Goal: Task Accomplishment & Management: Manage account settings

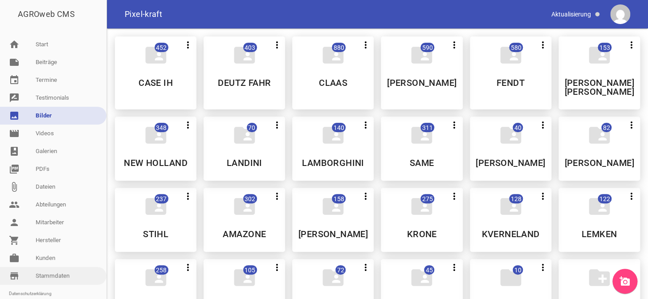
click at [52, 275] on link "store_mall_directory Stammdaten" at bounding box center [53, 276] width 106 height 18
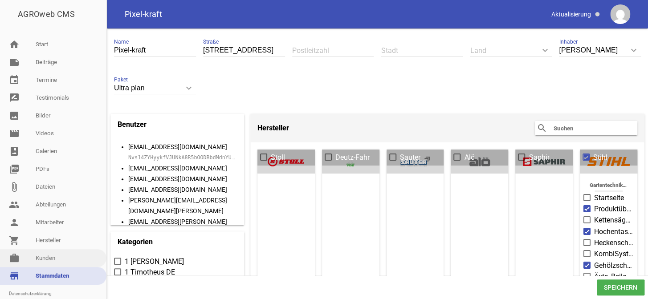
click at [50, 261] on link "work [PERSON_NAME]" at bounding box center [53, 258] width 106 height 18
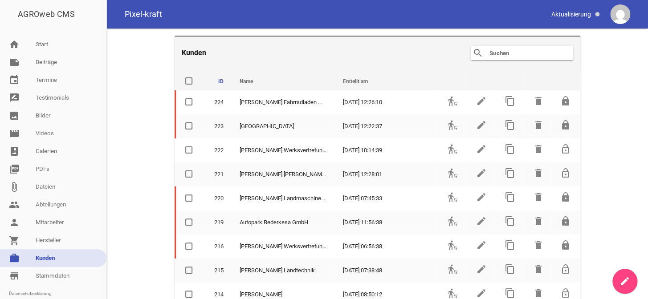
click at [518, 49] on input "text" at bounding box center [524, 53] width 71 height 11
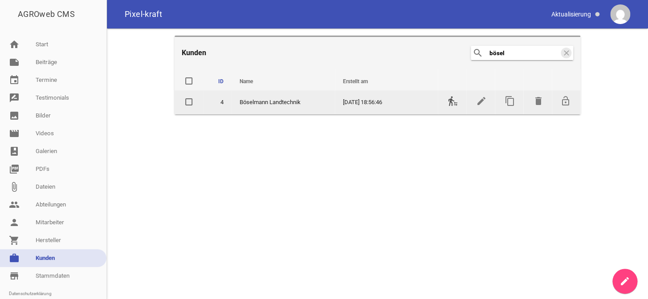
type input "bösel"
click at [451, 101] on icon "transfer_within_a_station" at bounding box center [453, 101] width 11 height 11
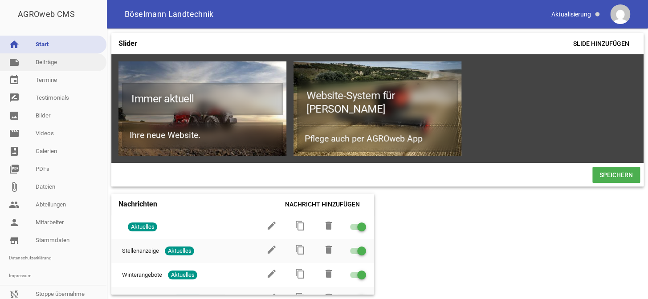
click at [54, 62] on link "note Beiträge" at bounding box center [53, 62] width 106 height 18
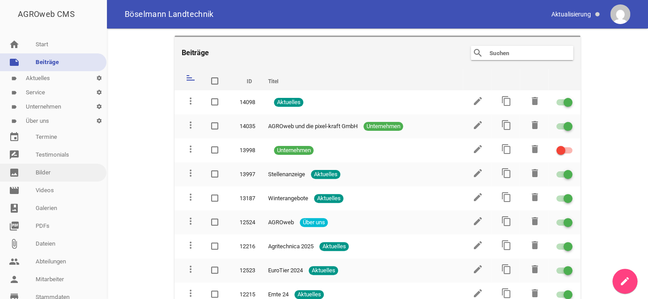
click at [39, 171] on link "image Bilder" at bounding box center [53, 173] width 106 height 18
click at [49, 217] on link "picture_as_pdf PDFs" at bounding box center [53, 226] width 106 height 18
click at [49, 61] on link "note Beiträge" at bounding box center [53, 62] width 106 height 18
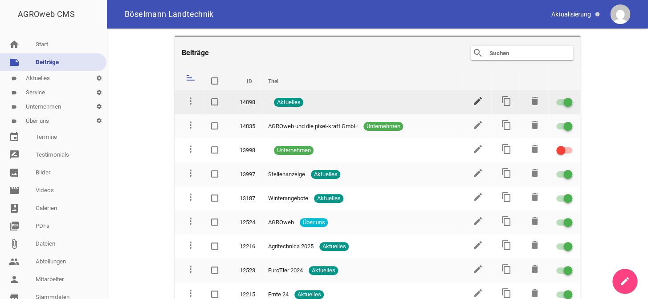
click at [475, 98] on icon "edit" at bounding box center [478, 101] width 11 height 11
click at [474, 100] on icon "edit" at bounding box center [478, 101] width 11 height 11
click at [473, 100] on icon "edit" at bounding box center [478, 101] width 11 height 11
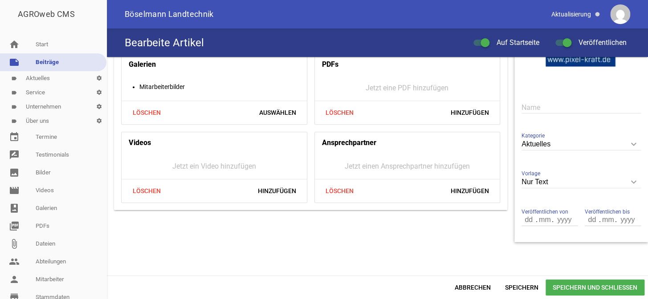
scroll to position [183, 0]
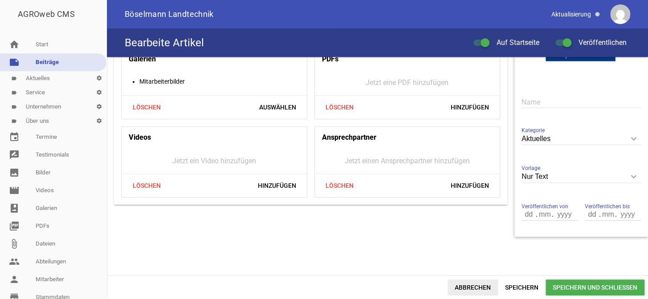
click at [478, 289] on span "Abbrechen" at bounding box center [473, 288] width 50 height 16
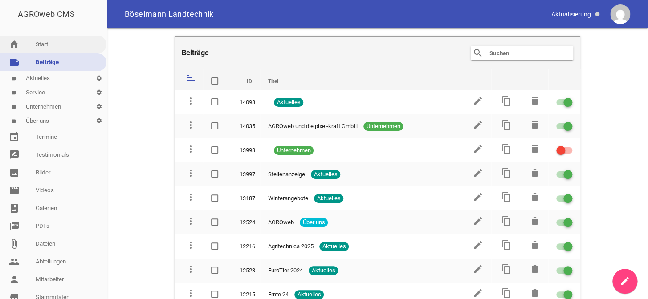
click at [48, 42] on link "home Start" at bounding box center [53, 45] width 106 height 18
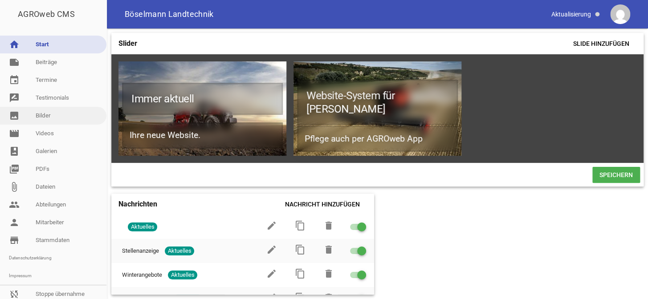
click at [47, 117] on link "image Bilder" at bounding box center [53, 116] width 106 height 18
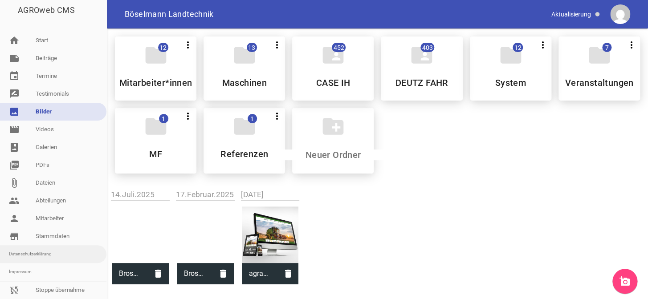
scroll to position [14, 0]
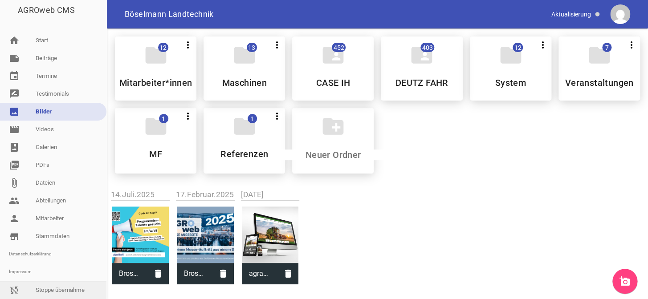
click at [47, 281] on link "sync_disabled Stoppe übernahme" at bounding box center [53, 290] width 106 height 18
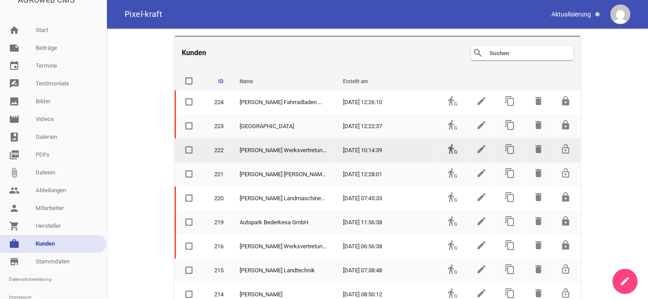
click at [448, 151] on icon "transfer_within_a_station" at bounding box center [453, 149] width 11 height 11
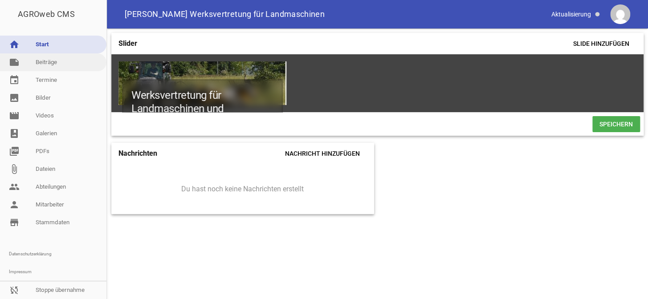
click at [69, 64] on link "note Beiträge" at bounding box center [53, 62] width 106 height 18
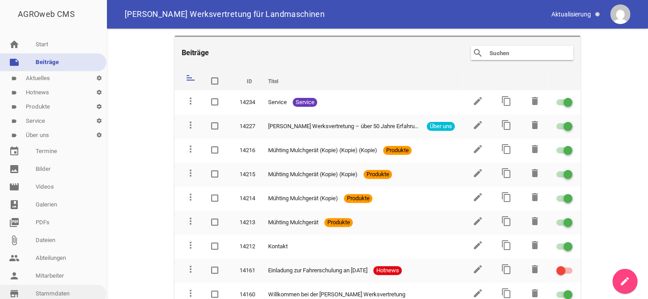
click at [53, 292] on link "store_mall_directory Stammdaten" at bounding box center [53, 294] width 106 height 18
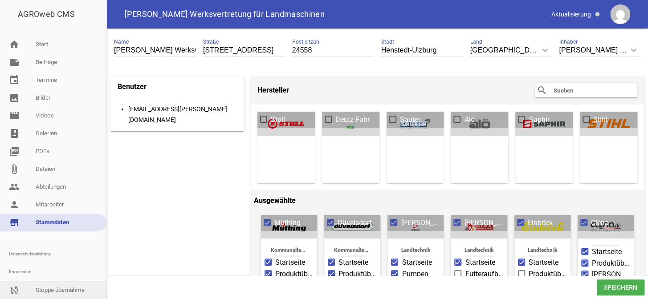
click at [60, 290] on link "sync_disabled Stoppe übernahme" at bounding box center [53, 290] width 106 height 18
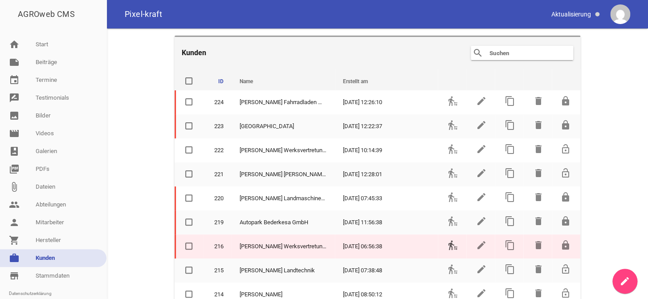
click at [448, 244] on icon "transfer_within_a_station" at bounding box center [453, 245] width 11 height 11
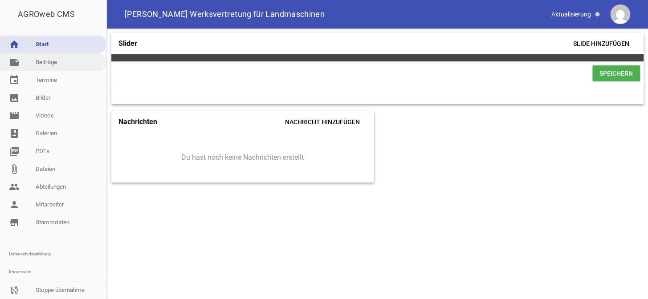
click at [54, 64] on link "note Beiträge" at bounding box center [53, 62] width 106 height 18
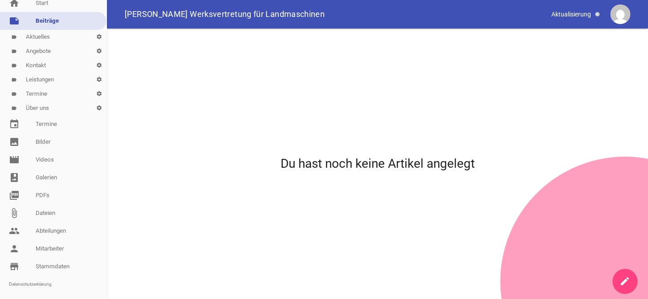
scroll to position [82, 0]
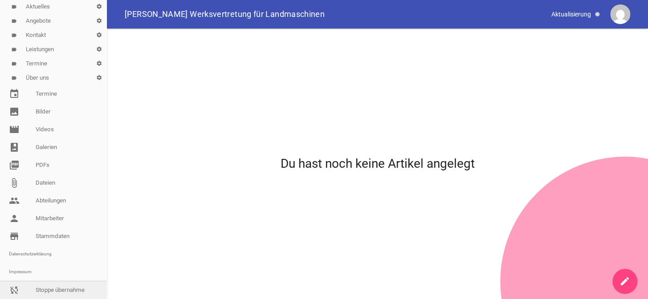
click at [50, 286] on link "sync_disabled Stoppe übernahme" at bounding box center [53, 290] width 106 height 18
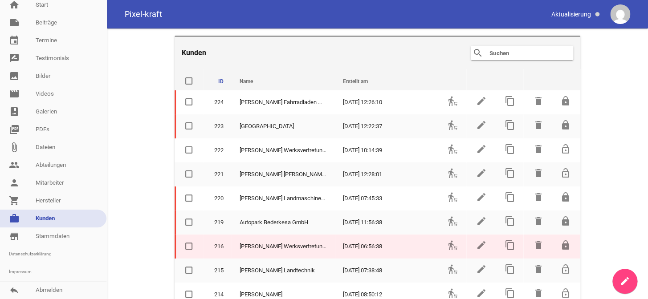
scroll to position [40, 0]
click at [533, 242] on icon "delete" at bounding box center [538, 245] width 11 height 11
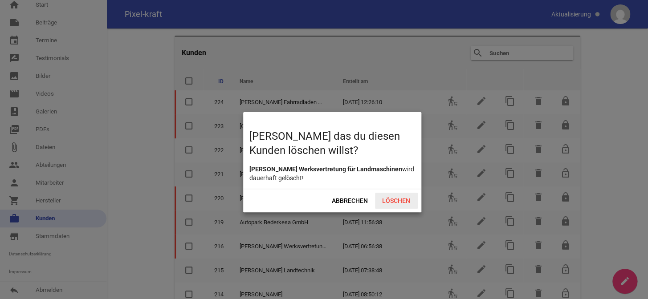
click at [394, 197] on span "Löschen" at bounding box center [396, 201] width 43 height 16
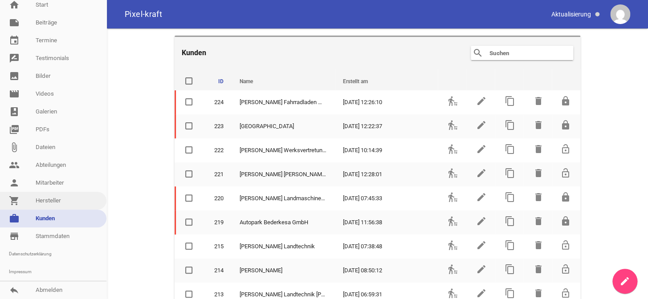
click at [52, 200] on link "shopping_cart Hersteller" at bounding box center [53, 201] width 106 height 18
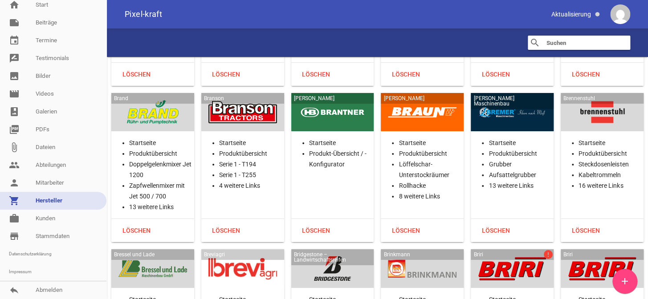
scroll to position [2874, 0]
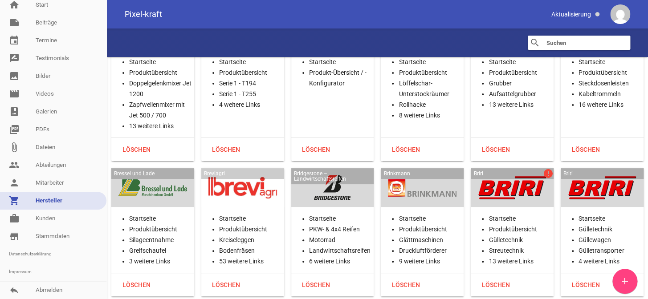
click at [523, 192] on div "Briri error" at bounding box center [512, 187] width 83 height 39
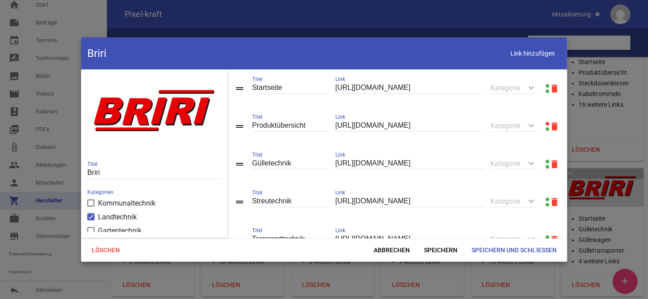
click at [546, 123] on link at bounding box center [548, 124] width 4 height 4
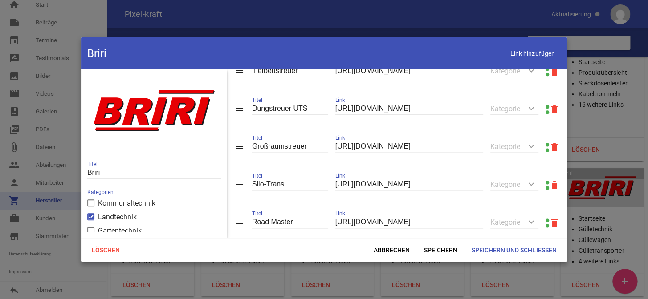
scroll to position [497, 0]
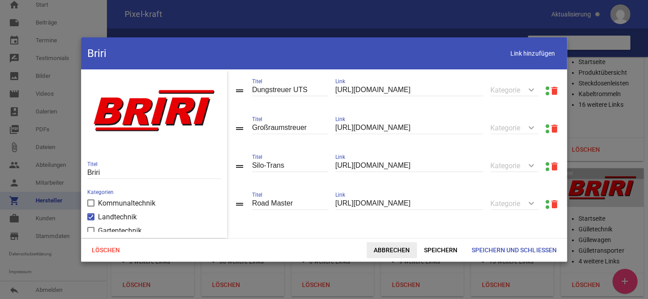
click at [406, 245] on span "Abbrechen" at bounding box center [392, 250] width 50 height 16
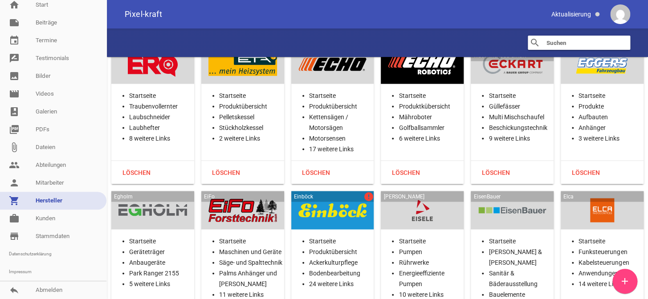
scroll to position [5020, 0]
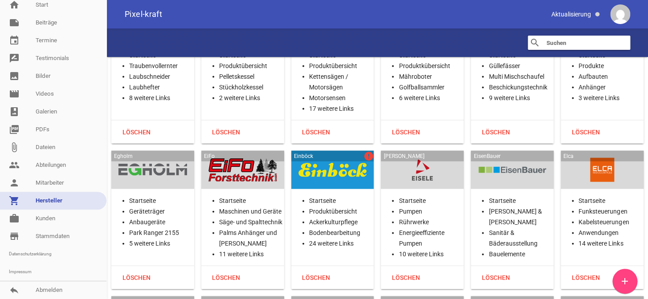
click at [348, 173] on div "Einböck error Startseite Produktübersicht Ackerkulturpflege Bodenbearbeitung 24…" at bounding box center [332, 220] width 83 height 139
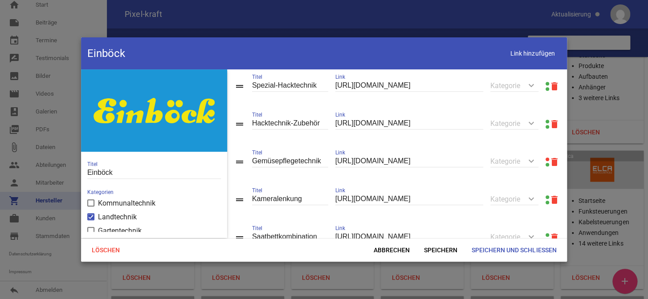
scroll to position [364, 0]
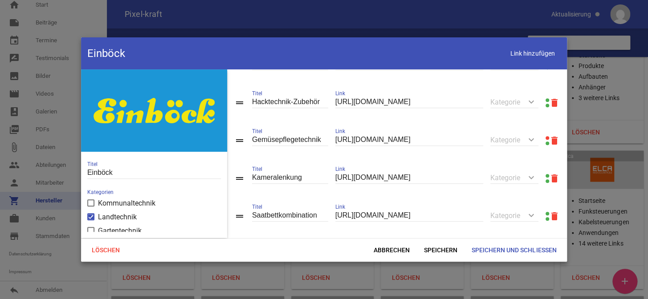
click at [546, 140] on link at bounding box center [548, 138] width 4 height 4
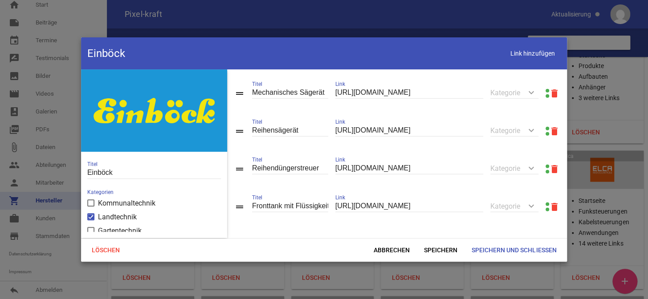
scroll to position [918, 0]
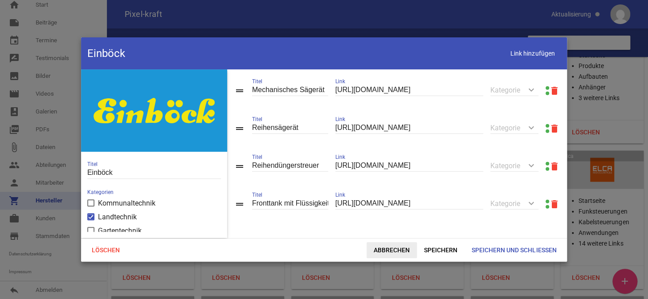
click at [402, 249] on span "Abbrechen" at bounding box center [392, 250] width 50 height 16
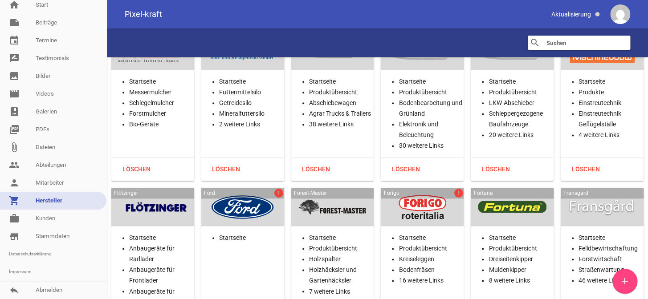
scroll to position [6194, 0]
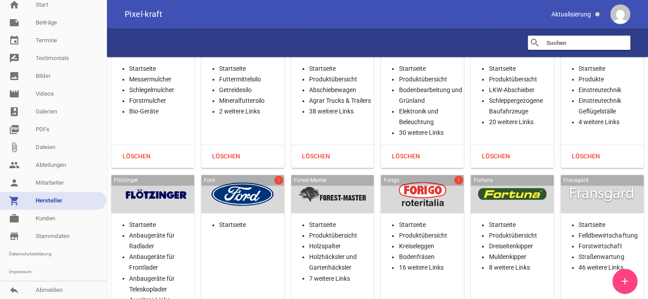
click at [430, 183] on div at bounding box center [422, 194] width 69 height 24
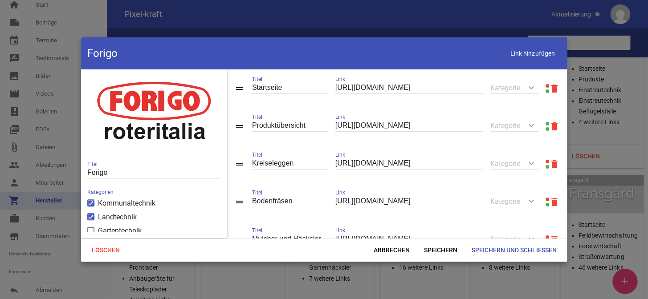
click at [546, 85] on link at bounding box center [548, 86] width 4 height 4
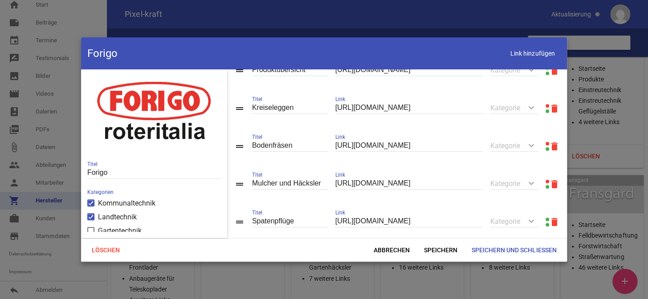
scroll to position [81, 0]
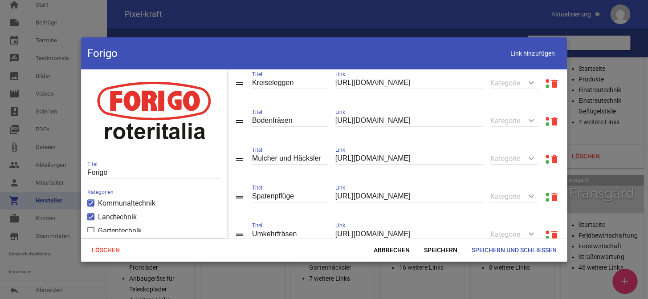
click at [546, 82] on link at bounding box center [548, 81] width 4 height 4
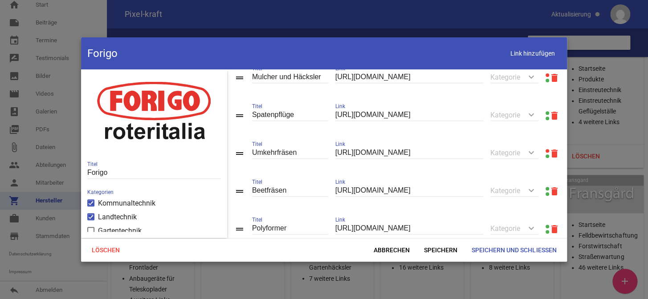
scroll to position [202, 0]
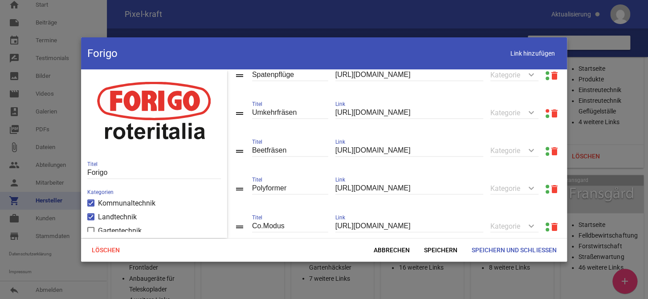
click at [546, 111] on link at bounding box center [548, 111] width 4 height 4
click at [387, 249] on span "Abbrechen" at bounding box center [392, 250] width 50 height 16
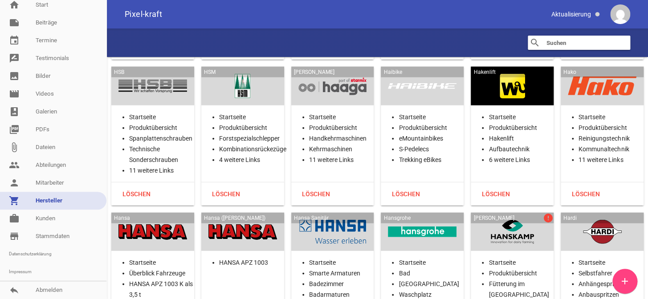
scroll to position [8097, 0]
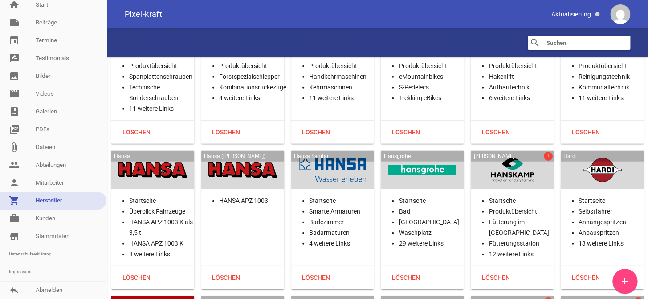
click at [499, 158] on div at bounding box center [512, 170] width 69 height 24
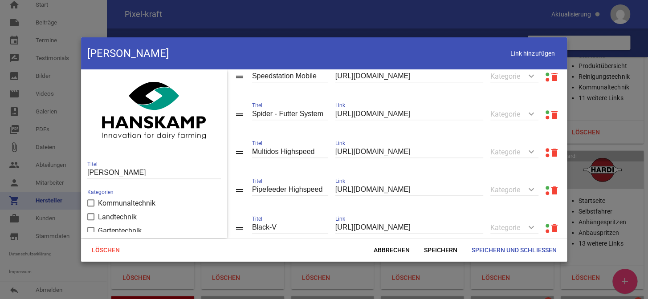
scroll to position [405, 0]
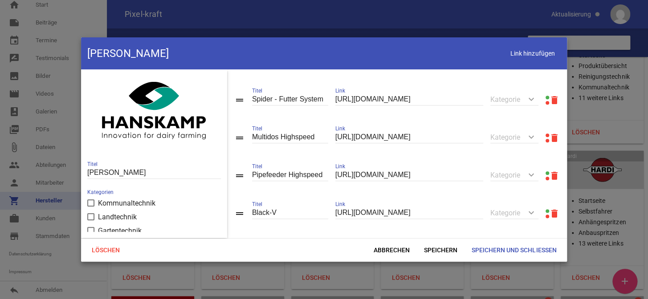
click at [546, 137] on link at bounding box center [548, 136] width 4 height 4
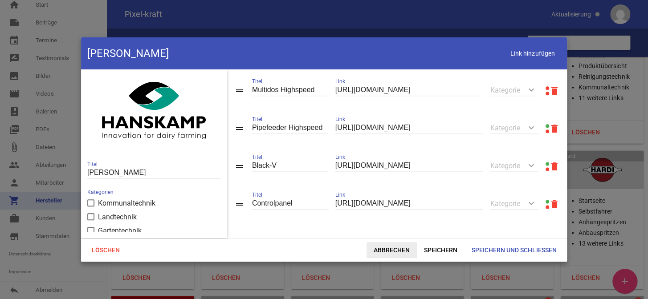
click at [376, 251] on span "Abbrechen" at bounding box center [392, 250] width 50 height 16
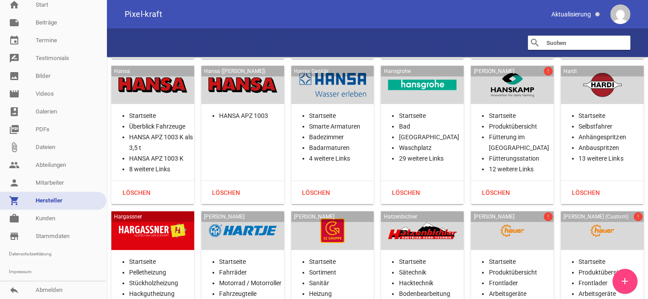
scroll to position [8219, 0]
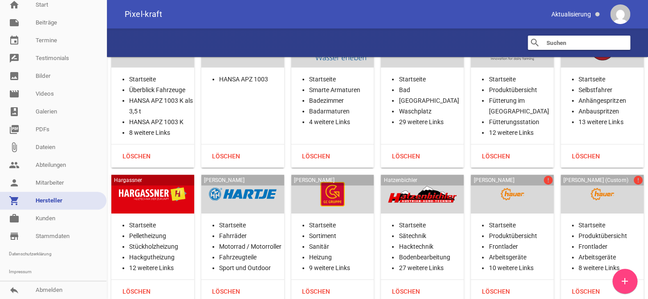
click at [534, 182] on div at bounding box center [512, 194] width 69 height 24
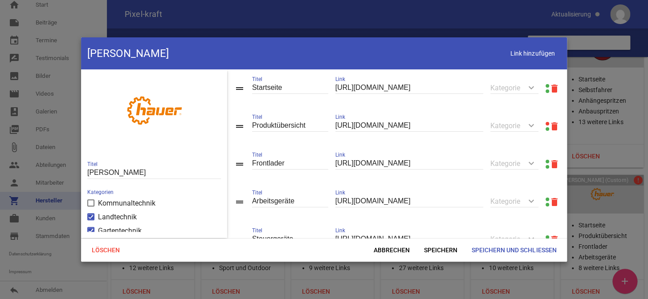
click at [546, 123] on link at bounding box center [548, 124] width 4 height 4
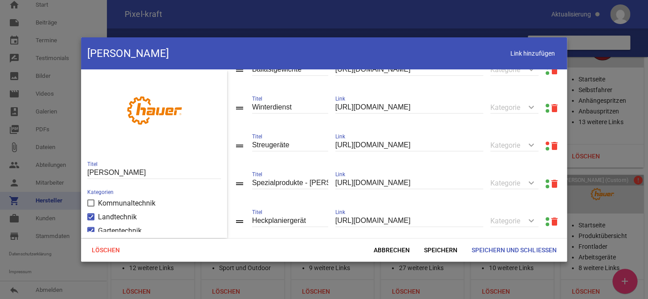
scroll to position [324, 0]
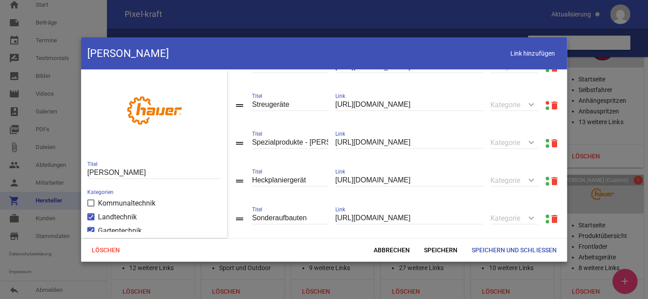
click at [540, 107] on div "drag_handle Streugeräte Titel [URL][DOMAIN_NAME] Link keyboard_arrow_down Kateg…" at bounding box center [397, 105] width 340 height 38
click at [546, 105] on link at bounding box center [548, 103] width 4 height 4
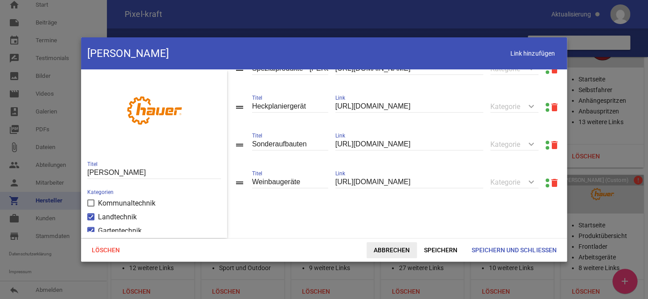
click at [390, 253] on span "Abbrechen" at bounding box center [392, 250] width 50 height 16
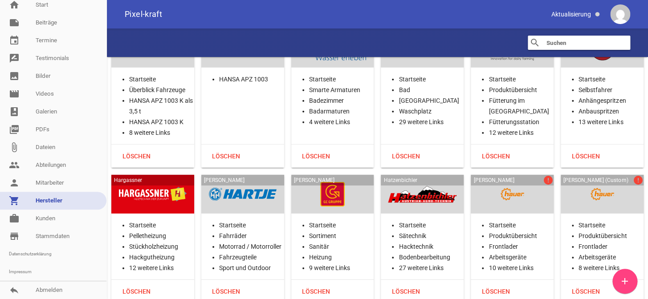
click at [601, 175] on h3 "[PERSON_NAME] (Custom)" at bounding box center [602, 180] width 83 height 11
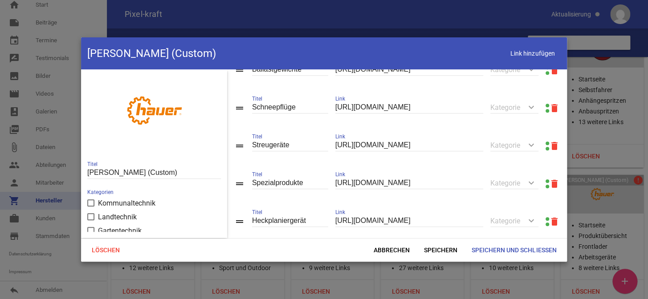
scroll to position [306, 0]
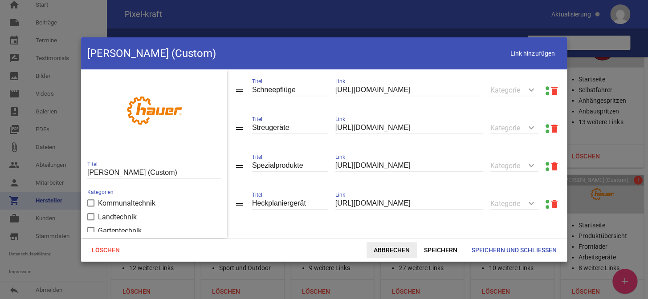
click at [399, 248] on span "Abbrechen" at bounding box center [392, 250] width 50 height 16
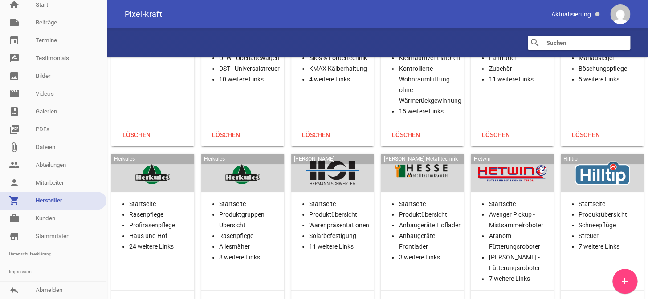
scroll to position [8664, 0]
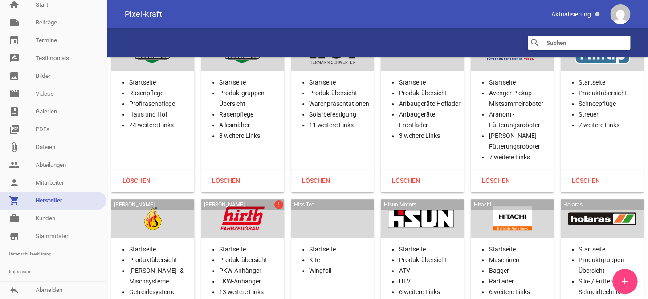
click at [245, 207] on div at bounding box center [242, 219] width 69 height 24
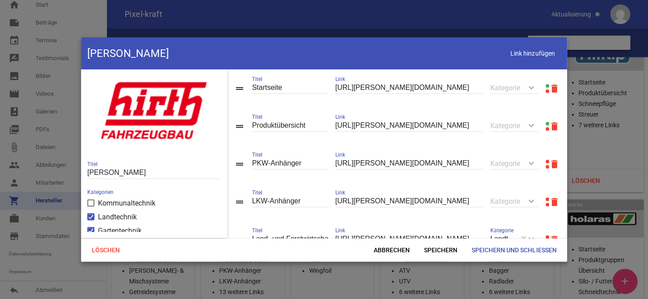
click at [546, 161] on link at bounding box center [548, 162] width 4 height 4
click at [546, 200] on link at bounding box center [548, 200] width 4 height 4
click at [396, 249] on span "Abbrechen" at bounding box center [392, 250] width 50 height 16
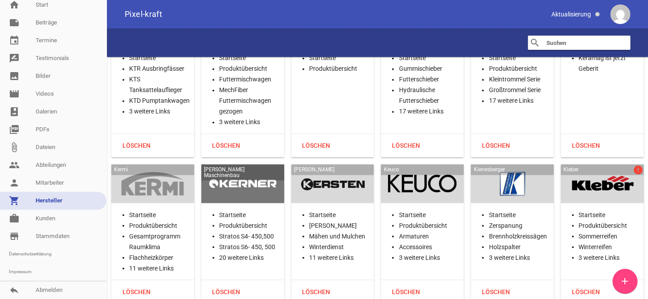
scroll to position [10405, 0]
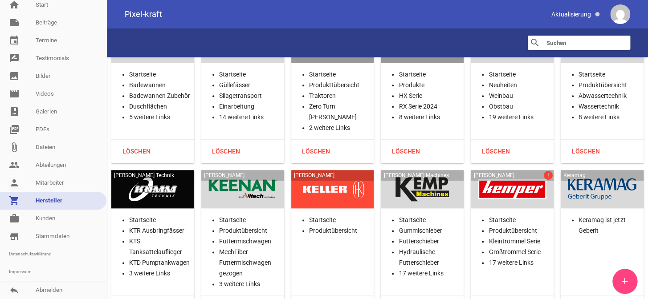
click at [500, 177] on div at bounding box center [512, 189] width 69 height 24
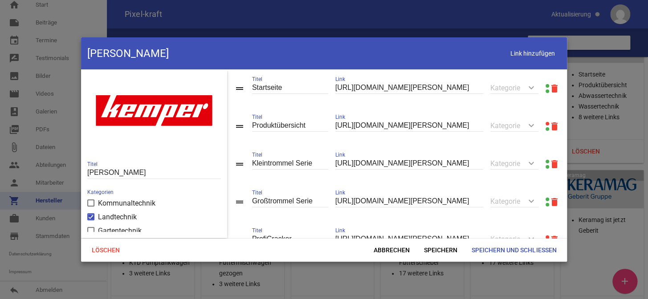
click at [546, 123] on link at bounding box center [548, 124] width 4 height 4
click at [549, 126] on icon "delete" at bounding box center [554, 126] width 11 height 11
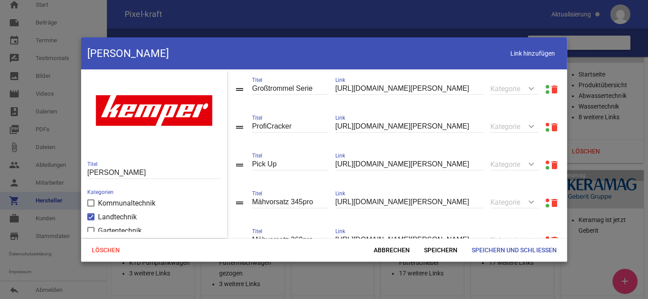
scroll to position [81, 0]
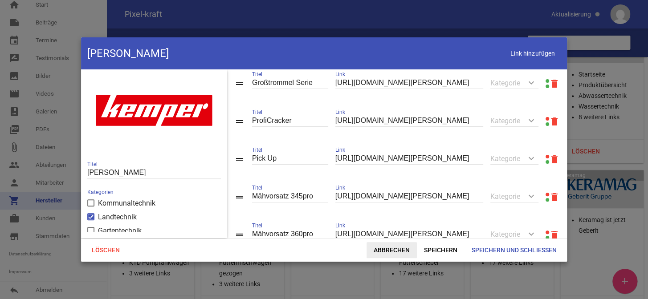
click at [391, 250] on span "Abbrechen" at bounding box center [392, 250] width 50 height 16
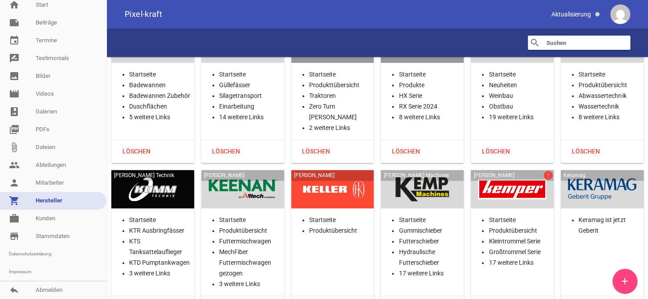
click at [517, 177] on div at bounding box center [512, 189] width 69 height 24
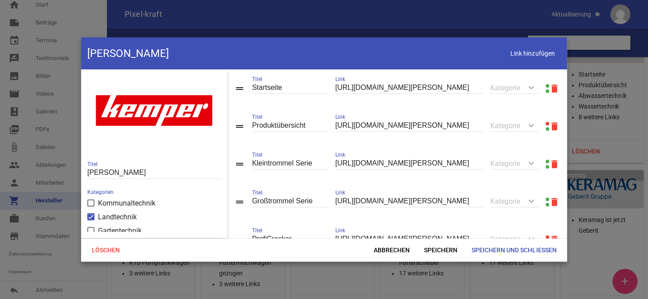
click at [549, 126] on icon "delete" at bounding box center [554, 126] width 11 height 11
click at [439, 249] on span "Speichern" at bounding box center [441, 250] width 48 height 16
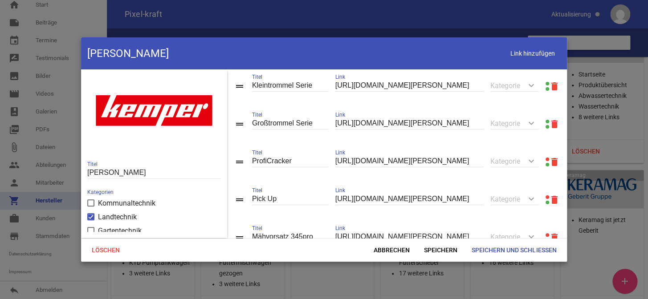
click at [546, 160] on link at bounding box center [548, 160] width 4 height 4
drag, startPoint x: 478, startPoint y: 160, endPoint x: 373, endPoint y: 142, distance: 106.6
click at [312, 143] on div "drag_handle Startseite Titel [URL][DOMAIN_NAME][PERSON_NAME] Link keyboard_arro…" at bounding box center [397, 153] width 340 height 169
paste input "text"
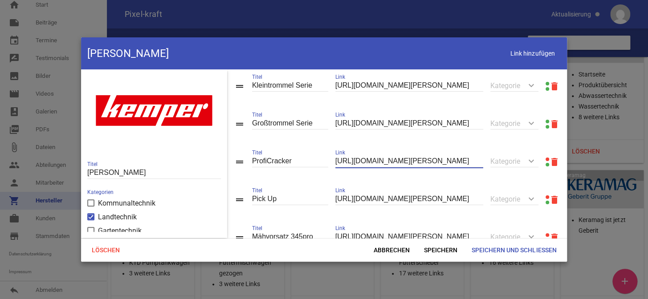
scroll to position [0, 27]
type input "[URL][DOMAIN_NAME][PERSON_NAME]"
click at [440, 253] on span "Speichern" at bounding box center [441, 250] width 48 height 16
click at [471, 125] on input "[URL][DOMAIN_NAME][PERSON_NAME]" at bounding box center [409, 124] width 148 height 12
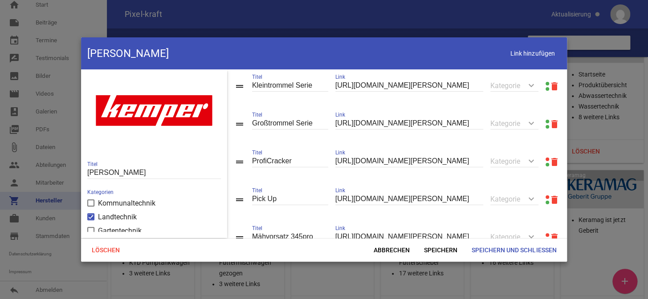
click at [546, 196] on link at bounding box center [548, 198] width 4 height 4
click at [481, 198] on div "drag_handle Pick Up Titel [URL][DOMAIN_NAME][PERSON_NAME] Link keyboard_arrow_d…" at bounding box center [397, 200] width 340 height 38
click at [473, 198] on input "[URL][DOMAIN_NAME][PERSON_NAME]" at bounding box center [409, 199] width 148 height 12
paste input "produkte/pickup/uebersicht"
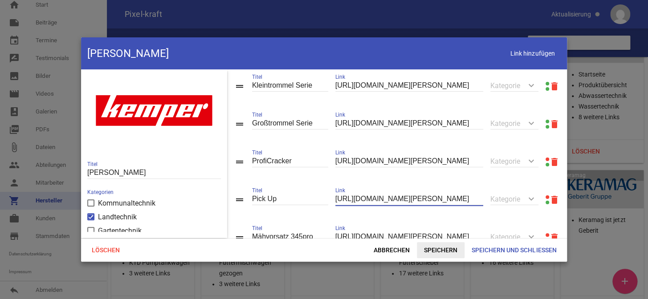
type input "[URL][DOMAIN_NAME][PERSON_NAME]"
click at [430, 247] on span "Speichern" at bounding box center [441, 250] width 48 height 16
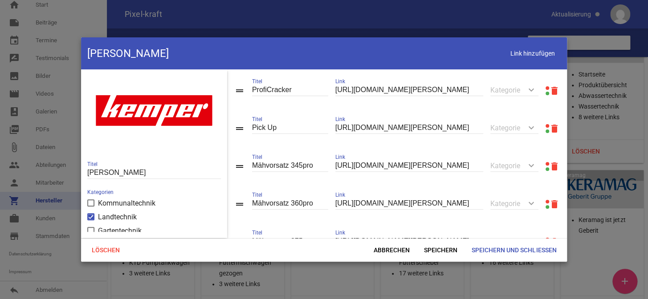
scroll to position [121, 0]
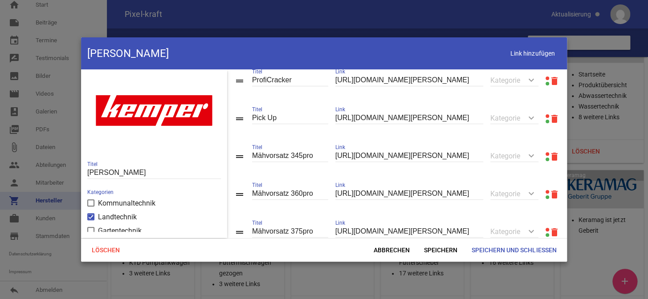
click at [546, 155] on link at bounding box center [548, 154] width 4 height 4
click at [393, 154] on input "[URL][DOMAIN_NAME][PERSON_NAME]" at bounding box center [409, 156] width 148 height 12
paste input "produkte/maehvorsaetze/kleintrommelserie/uebersicht-300"
type input "[URL][DOMAIN_NAME][PERSON_NAME]"
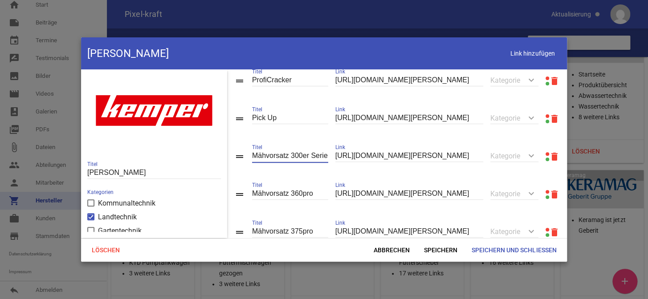
scroll to position [0, 0]
drag, startPoint x: 309, startPoint y: 157, endPoint x: 294, endPoint y: 155, distance: 14.9
click at [297, 156] on input "Mähvorsatz 300er Serie" at bounding box center [290, 156] width 76 height 12
type input "Mähvorsatz 300PRO Serie"
click at [440, 249] on span "Speichern" at bounding box center [441, 250] width 48 height 16
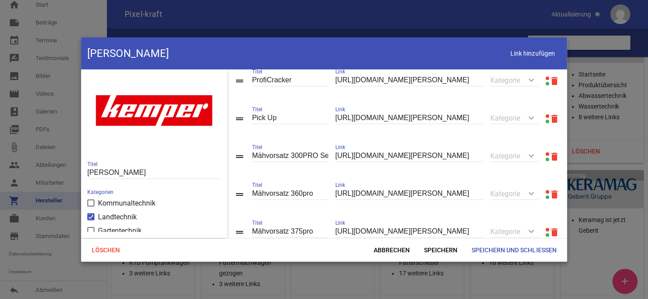
click at [549, 198] on icon "delete" at bounding box center [554, 194] width 11 height 11
click at [549, 196] on icon "delete" at bounding box center [554, 194] width 11 height 11
drag, startPoint x: 291, startPoint y: 196, endPoint x: 341, endPoint y: 207, distance: 50.8
click at [341, 207] on div "drag_handle Mähvorsatz 445 Titel [URL][DOMAIN_NAME][PERSON_NAME] Link keyboard_…" at bounding box center [397, 194] width 340 height 38
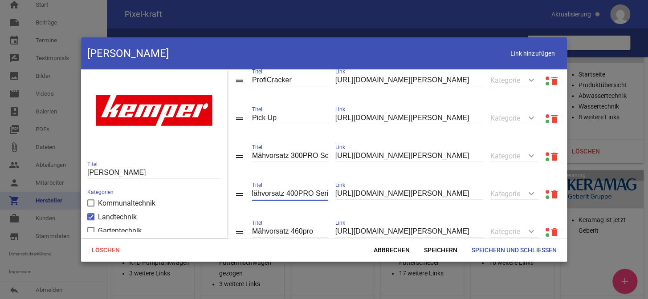
scroll to position [0, 9]
type input "Mähvorsatz 400PRO Serie"
paste input "produkte/maehvorsaetze/grosstrommelserie/uebersicht-400pro"
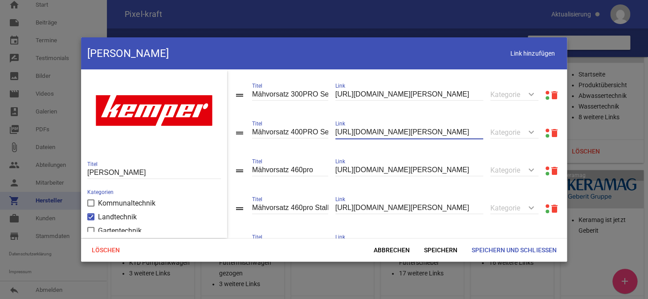
scroll to position [202, 0]
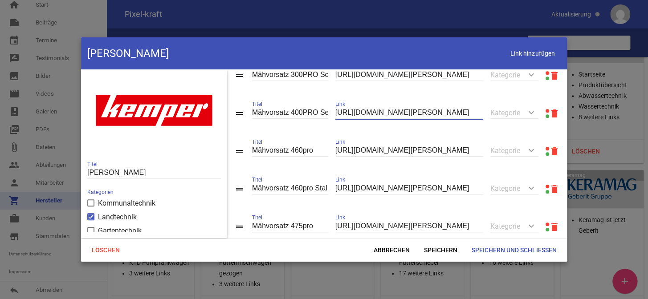
type input "[URL][DOMAIN_NAME][PERSON_NAME]"
click at [550, 154] on icon "delete" at bounding box center [554, 151] width 11 height 11
click at [551, 155] on icon "delete" at bounding box center [554, 151] width 11 height 11
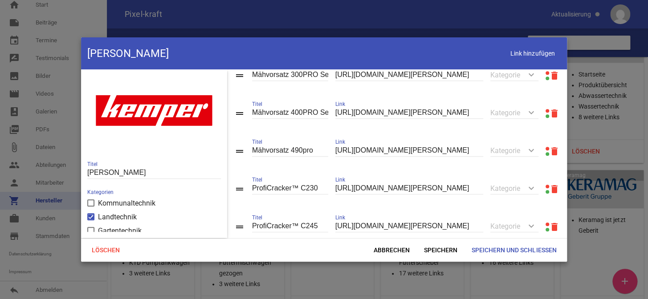
click at [551, 155] on icon "delete" at bounding box center [554, 151] width 11 height 11
click at [439, 250] on span "Speichern" at bounding box center [441, 250] width 48 height 16
click at [550, 190] on icon "delete" at bounding box center [554, 189] width 11 height 11
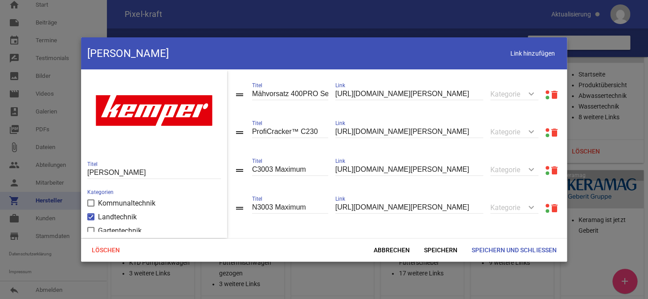
scroll to position [229, 0]
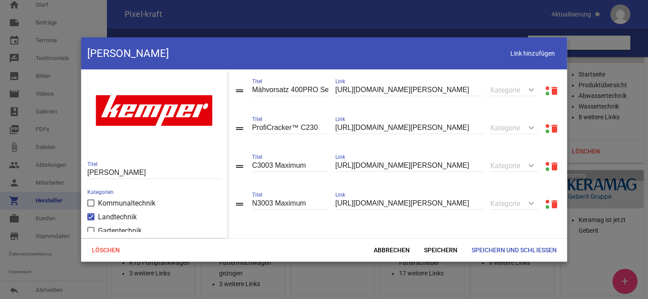
click at [549, 204] on icon "delete" at bounding box center [554, 204] width 11 height 11
click at [490, 251] on span "Speichern und Schließen" at bounding box center [514, 250] width 99 height 16
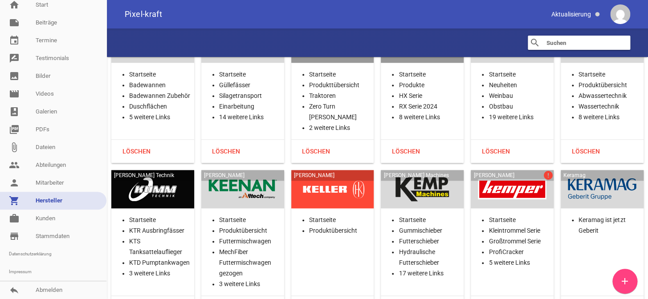
click at [505, 170] on div "[PERSON_NAME] error" at bounding box center [512, 189] width 83 height 39
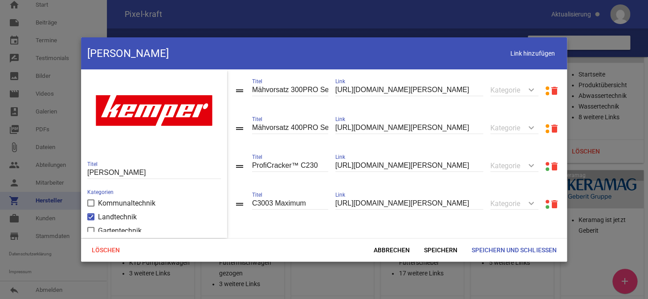
click at [549, 165] on icon "delete" at bounding box center [554, 166] width 11 height 11
click at [549, 202] on icon "delete" at bounding box center [554, 204] width 11 height 11
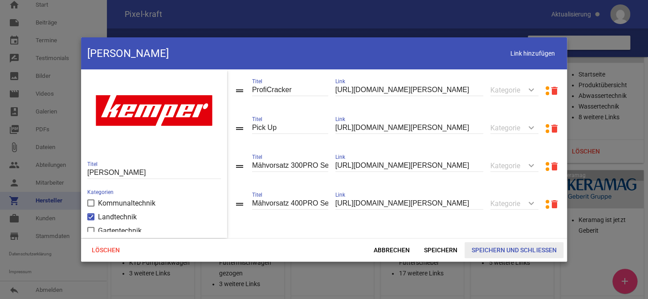
click at [499, 249] on span "Speichern und Schließen" at bounding box center [514, 250] width 99 height 16
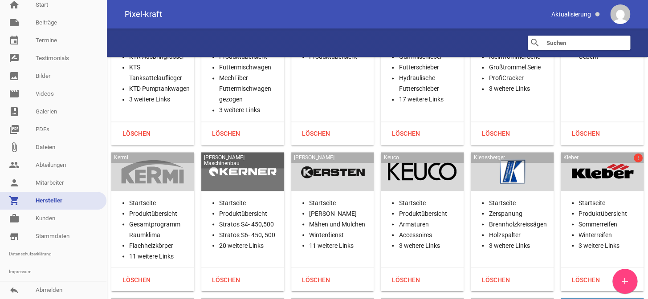
scroll to position [10607, 0]
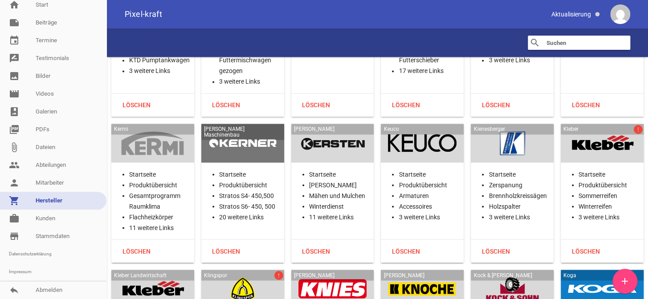
click at [600, 124] on div "Kleber error" at bounding box center [602, 143] width 83 height 39
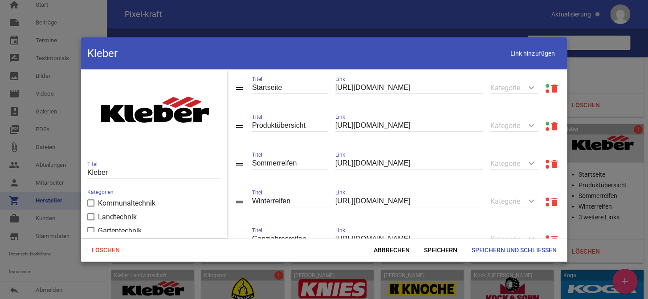
click at [546, 162] on link at bounding box center [548, 162] width 4 height 4
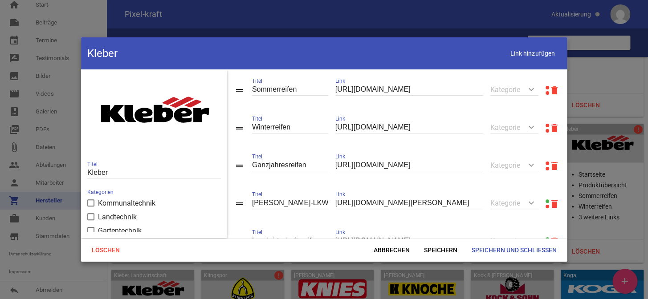
scroll to position [81, 0]
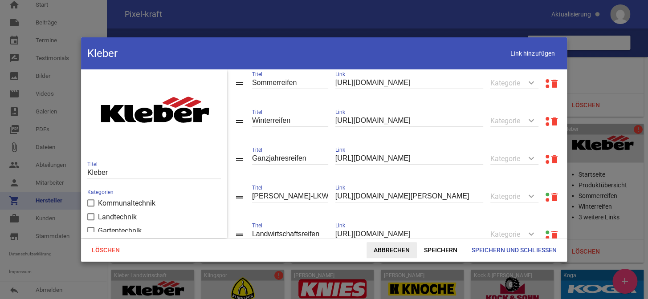
click at [387, 253] on span "Abbrechen" at bounding box center [392, 250] width 50 height 16
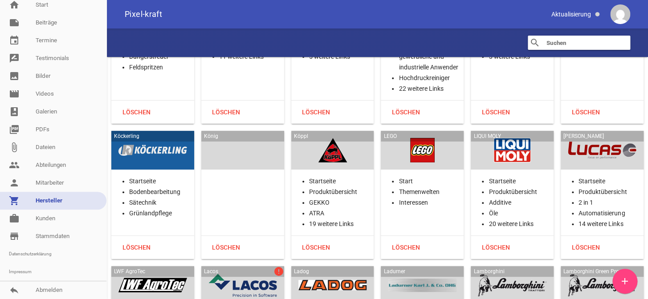
scroll to position [11539, 0]
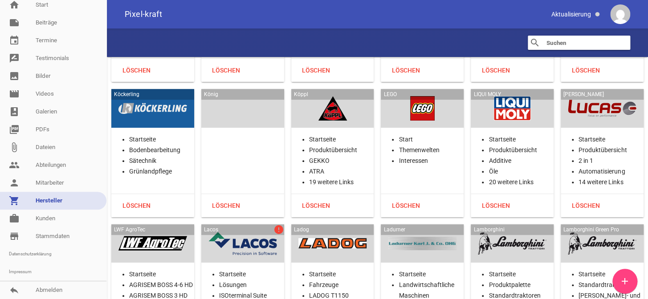
click at [269, 232] on div at bounding box center [242, 244] width 69 height 24
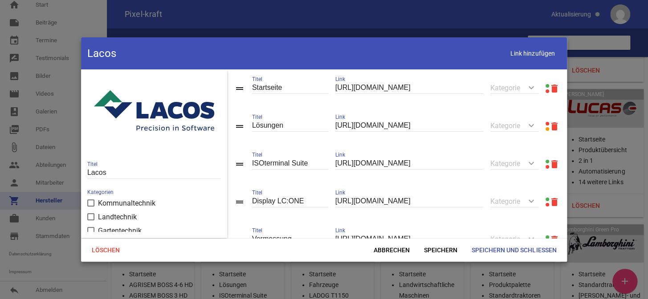
click at [546, 123] on link at bounding box center [548, 124] width 4 height 4
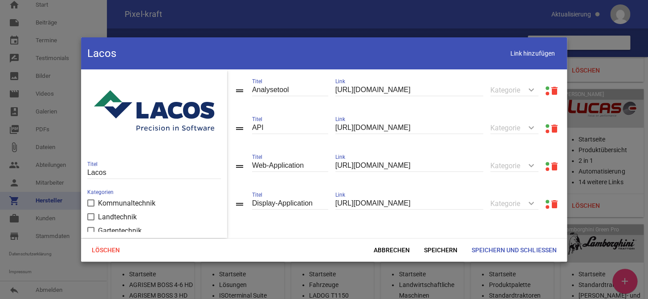
scroll to position [267, 0]
click at [478, 249] on span "Speichern und Schließen" at bounding box center [514, 250] width 99 height 16
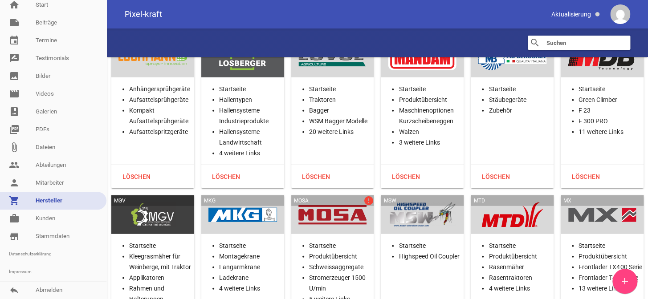
scroll to position [12308, 0]
click at [330, 202] on div at bounding box center [332, 214] width 69 height 24
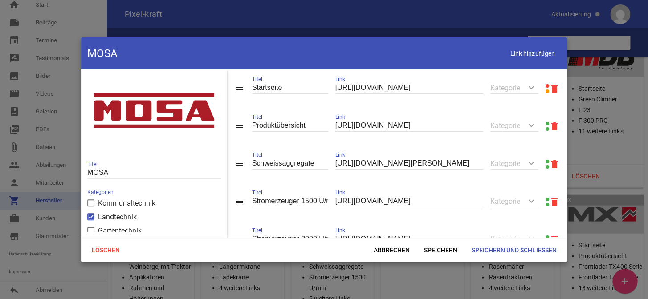
click at [546, 85] on link at bounding box center [548, 86] width 4 height 4
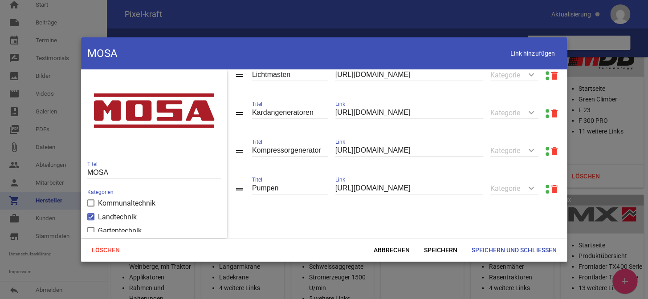
scroll to position [212, 0]
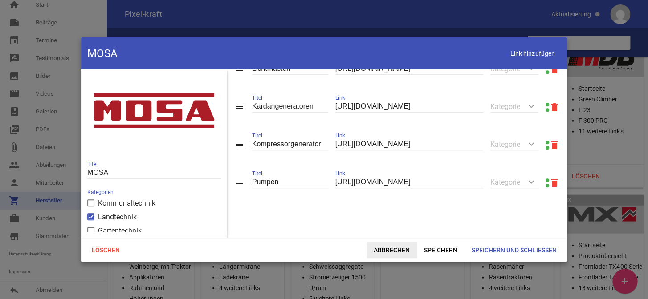
click at [383, 252] on span "Abbrechen" at bounding box center [392, 250] width 50 height 16
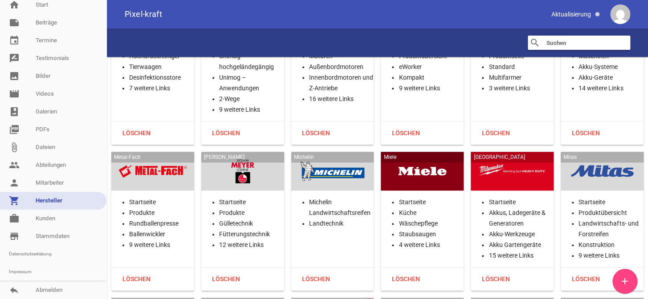
scroll to position [13320, 0]
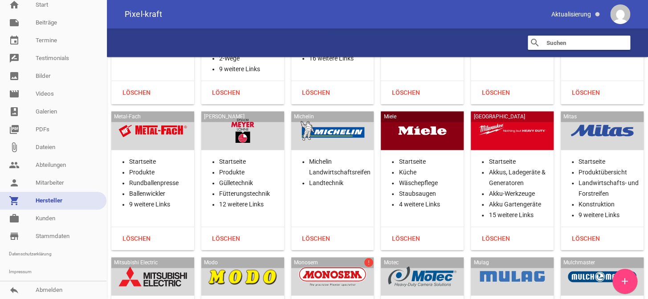
click at [333, 265] on div at bounding box center [332, 277] width 69 height 24
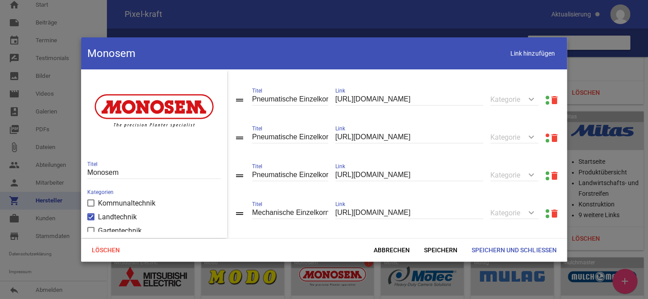
scroll to position [202, 0]
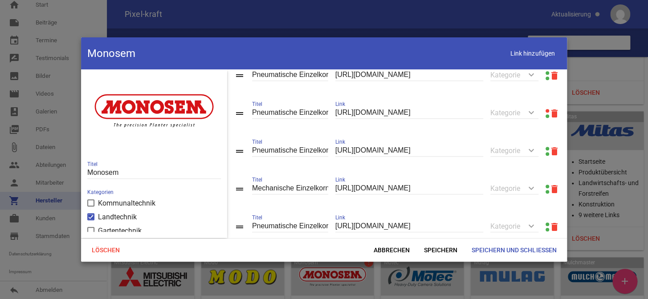
click at [546, 111] on link at bounding box center [548, 111] width 4 height 4
click at [379, 254] on span "Abbrechen" at bounding box center [392, 250] width 50 height 16
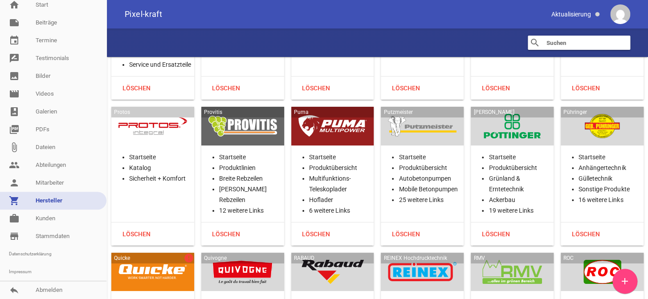
scroll to position [15628, 0]
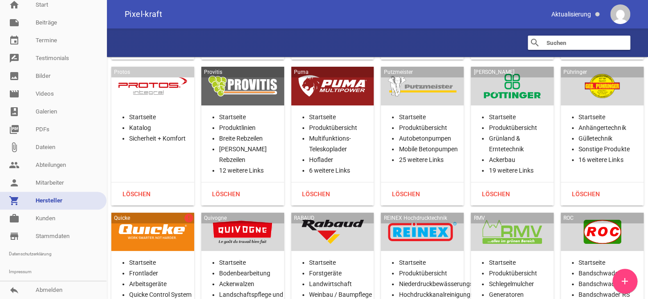
click at [161, 213] on div "Quicke error" at bounding box center [152, 232] width 83 height 39
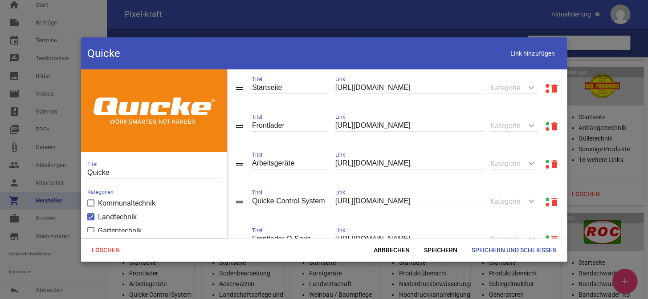
click at [546, 85] on link at bounding box center [548, 86] width 4 height 4
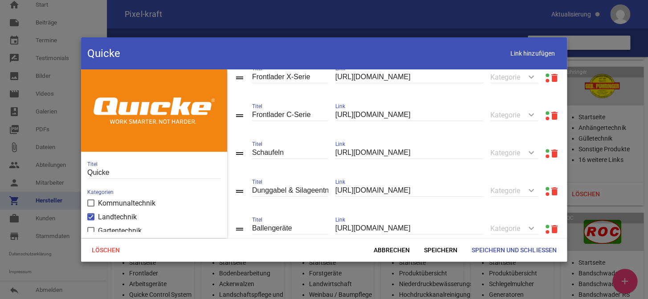
scroll to position [243, 0]
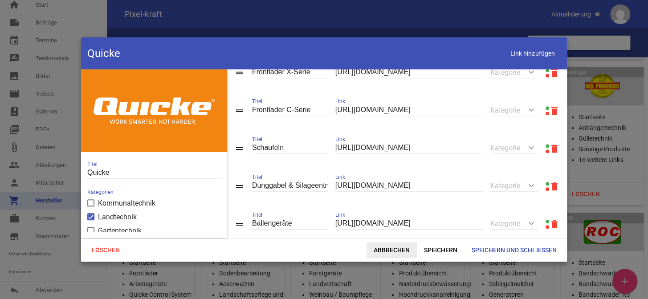
click at [378, 251] on span "Abbrechen" at bounding box center [392, 250] width 50 height 16
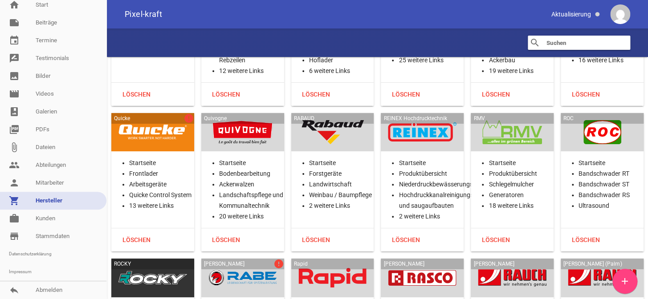
scroll to position [15749, 0]
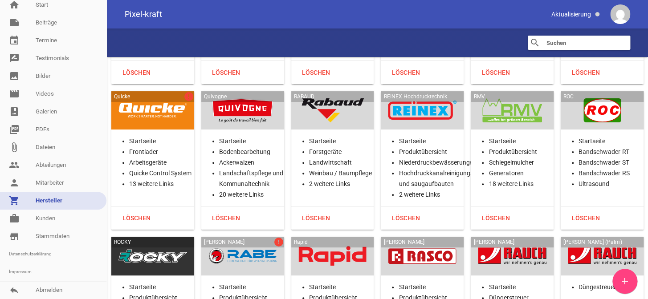
click at [250, 244] on div at bounding box center [242, 256] width 69 height 24
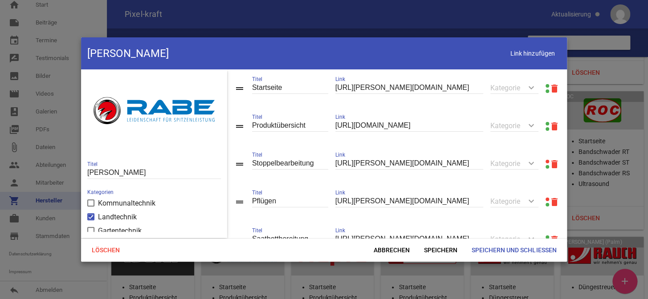
click at [546, 161] on link at bounding box center [548, 162] width 4 height 4
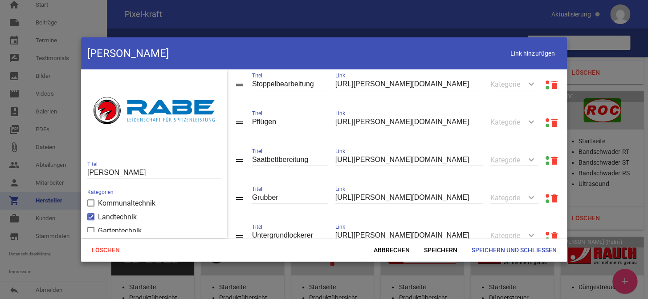
scroll to position [81, 0]
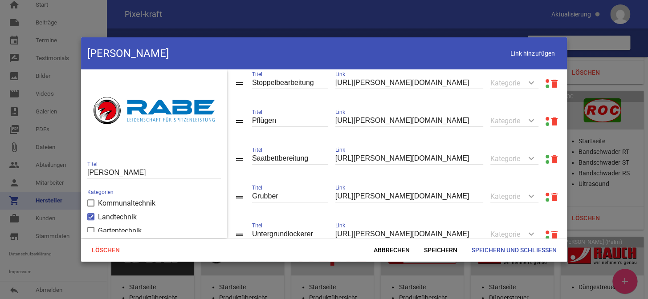
click at [363, 120] on input "[URL][PERSON_NAME][DOMAIN_NAME]" at bounding box center [409, 121] width 148 height 12
paste input "[DOMAIN_NAME][URL][PERSON_NAME]"
click at [405, 122] on input "[URL][DOMAIN_NAME][PERSON_NAME]" at bounding box center [409, 121] width 148 height 12
paste input "[DOMAIN_NAME][URL]"
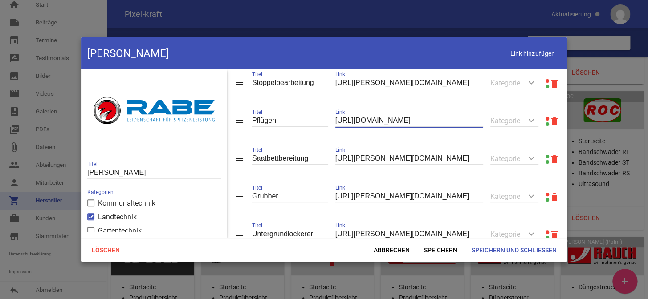
scroll to position [0, 0]
type input "[URL][DOMAIN_NAME]"
type input "Anbaudrehpflüge"
click at [441, 251] on span "Speichern" at bounding box center [441, 250] width 48 height 16
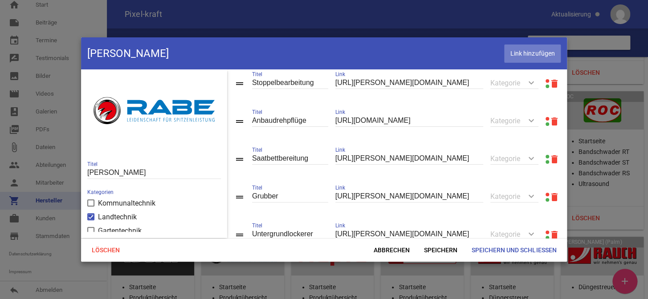
click at [539, 54] on span "Link hinzufügen" at bounding box center [532, 54] width 57 height 18
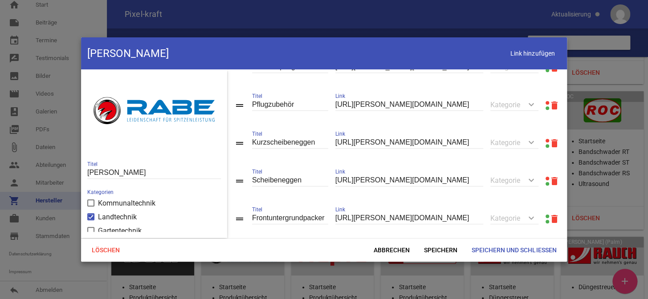
scroll to position [459, 0]
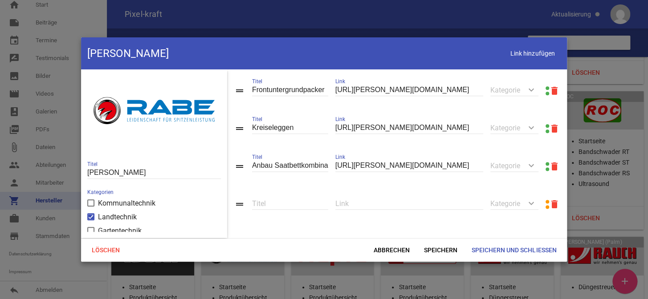
click at [373, 209] on input "text" at bounding box center [409, 204] width 148 height 12
paste input "[URL][DOMAIN_NAME]"
type input "[URL][DOMAIN_NAME]"
type input "Aufsattelpflüge"
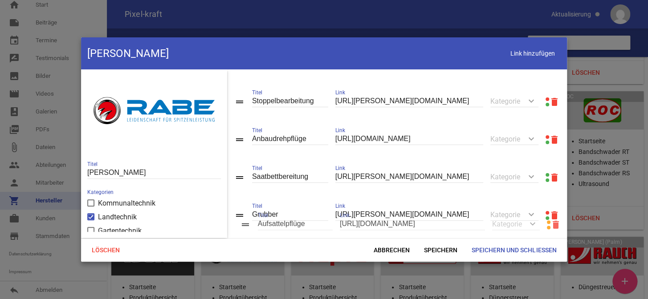
scroll to position [98, 0]
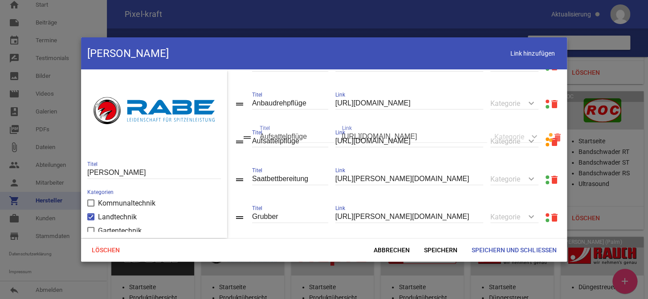
drag, startPoint x: 239, startPoint y: 206, endPoint x: 246, endPoint y: 140, distance: 66.8
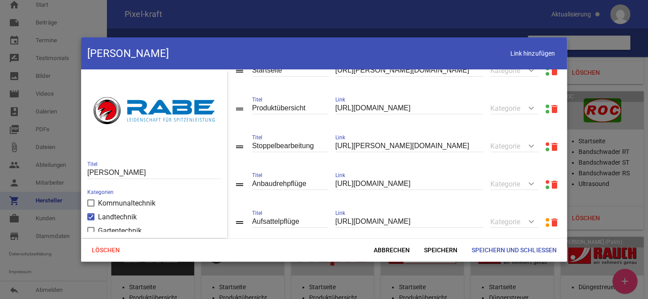
scroll to position [17, 0]
click at [550, 147] on icon "delete" at bounding box center [554, 147] width 11 height 11
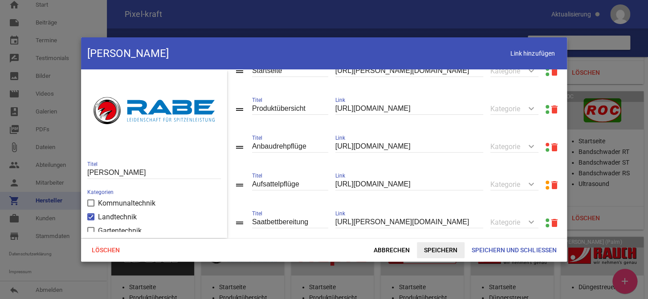
click at [444, 245] on span "Speichern" at bounding box center [441, 250] width 48 height 16
click at [483, 249] on span "Speichern und Schließen" at bounding box center [514, 250] width 99 height 16
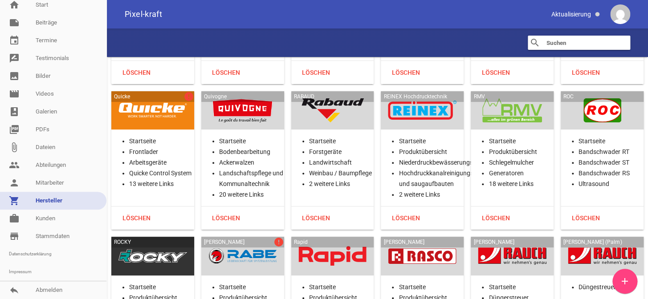
click at [245, 244] on div at bounding box center [242, 256] width 69 height 24
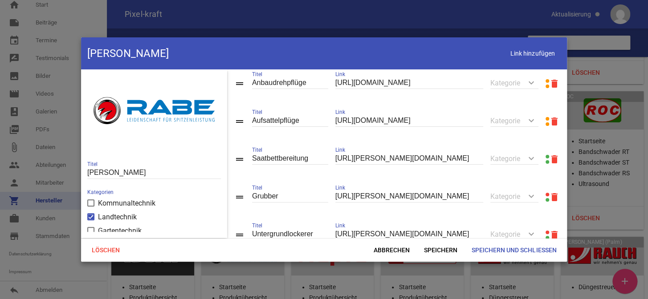
scroll to position [121, 0]
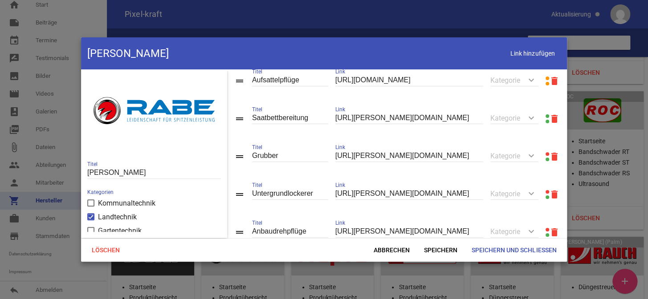
click at [421, 160] on input "[URL][PERSON_NAME][DOMAIN_NAME]" at bounding box center [409, 156] width 148 height 12
paste input "[DOMAIN_NAME]"
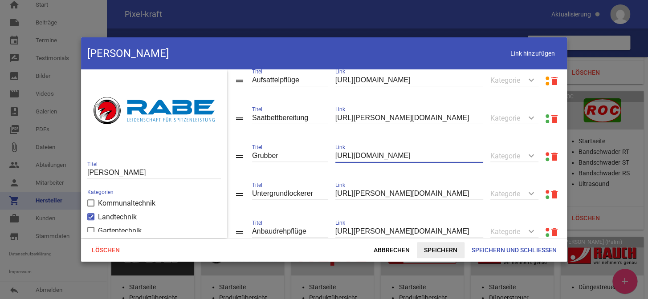
type input "[URL][DOMAIN_NAME]"
click at [449, 250] on span "Speichern" at bounding box center [441, 250] width 48 height 16
click at [478, 195] on input "[URL][PERSON_NAME][DOMAIN_NAME]" at bounding box center [409, 194] width 148 height 12
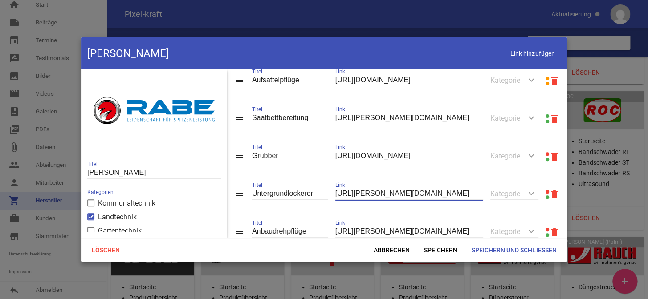
paste input "[DOMAIN_NAME][URL]"
type input "[URL][DOMAIN_NAME]"
click at [434, 247] on span "Speichern" at bounding box center [441, 250] width 48 height 16
click at [546, 118] on link at bounding box center [548, 116] width 4 height 4
click at [361, 116] on input "[URL][PERSON_NAME][DOMAIN_NAME]" at bounding box center [409, 118] width 148 height 12
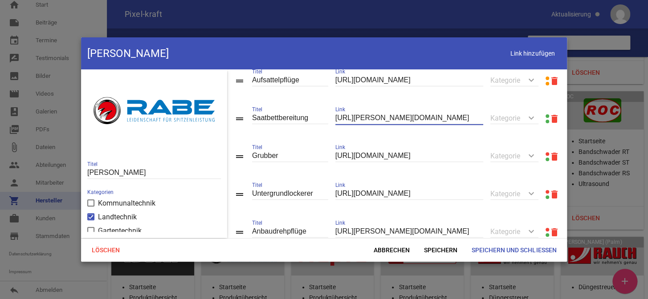
paste input "[DOMAIN_NAME][URL]"
type input "[URL][DOMAIN_NAME]"
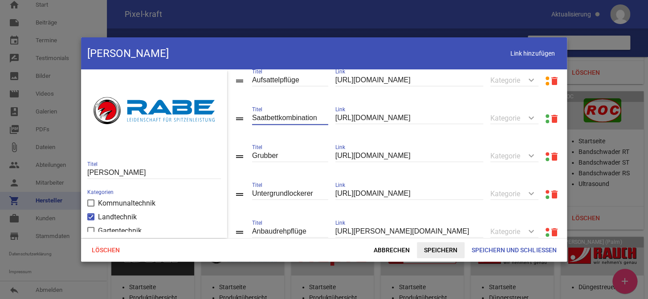
type input "Saatbettkombination"
click at [442, 253] on span "Speichern" at bounding box center [441, 250] width 48 height 16
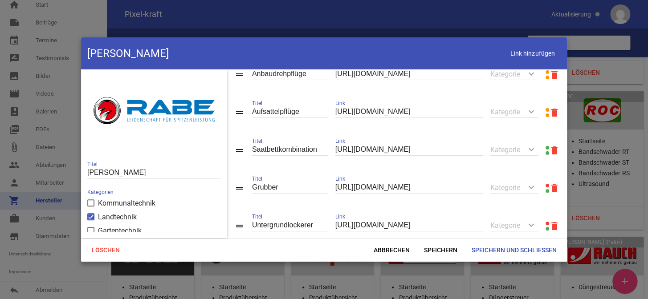
scroll to position [202, 0]
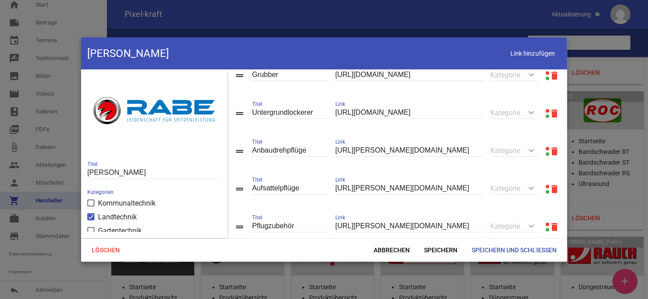
click at [551, 155] on icon "delete" at bounding box center [554, 151] width 11 height 11
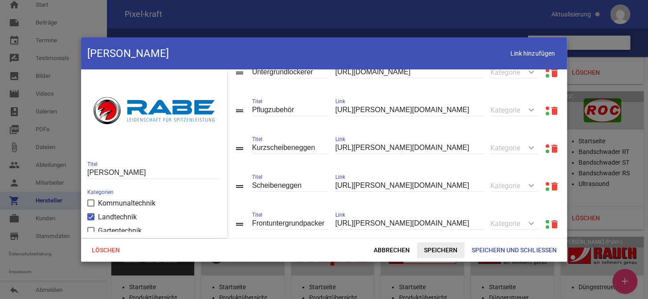
click at [440, 248] on span "Speichern" at bounding box center [441, 250] width 48 height 16
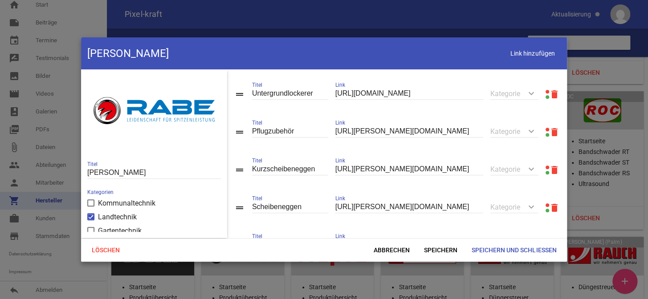
scroll to position [202, 0]
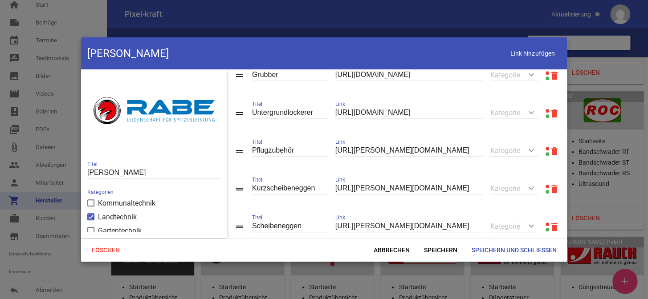
click at [549, 152] on icon "delete" at bounding box center [554, 151] width 11 height 11
click at [358, 151] on input "[URL][PERSON_NAME][DOMAIN_NAME]" at bounding box center [409, 151] width 148 height 12
paste input "[DOMAIN_NAME][URL]"
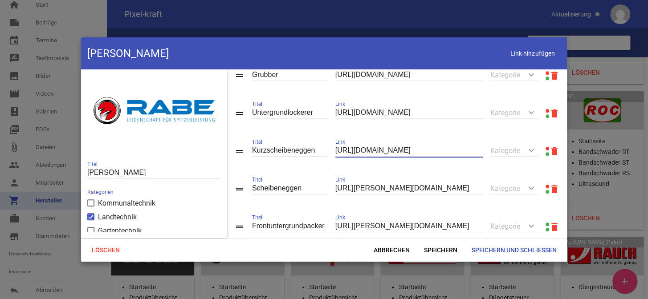
type input "[URL][DOMAIN_NAME]"
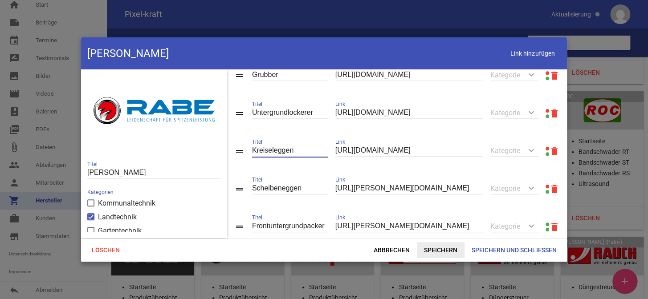
type input "Kreiseleggen"
click at [440, 250] on span "Speichern" at bounding box center [441, 250] width 48 height 16
click at [549, 190] on icon "delete" at bounding box center [554, 189] width 11 height 11
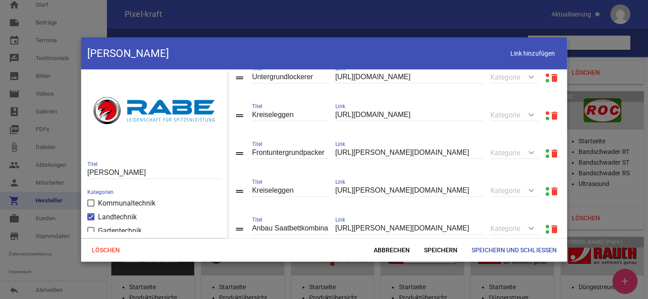
scroll to position [227, 0]
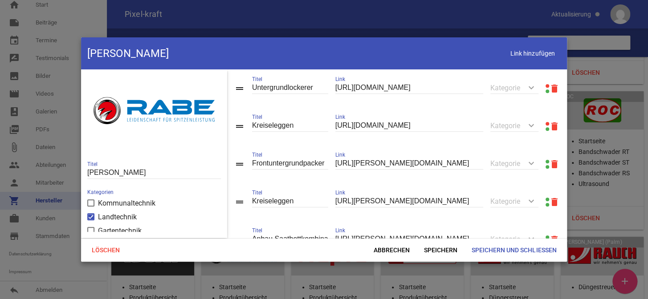
click at [412, 163] on input "[URL][PERSON_NAME][DOMAIN_NAME]" at bounding box center [409, 164] width 148 height 12
paste input "[DOMAIN_NAME][URL]"
type input "[URL][DOMAIN_NAME]"
drag, startPoint x: 306, startPoint y: 167, endPoint x: 219, endPoint y: 160, distance: 88.0
click at [214, 165] on div "color_lens image [PERSON_NAME] Titel Kategorien Kommunaltechnik Landtechnik Gar…" at bounding box center [324, 153] width 486 height 169
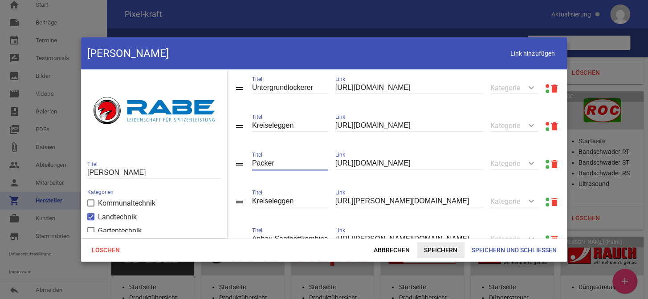
type input "Packer"
click at [445, 249] on span "Speichern" at bounding box center [441, 250] width 48 height 16
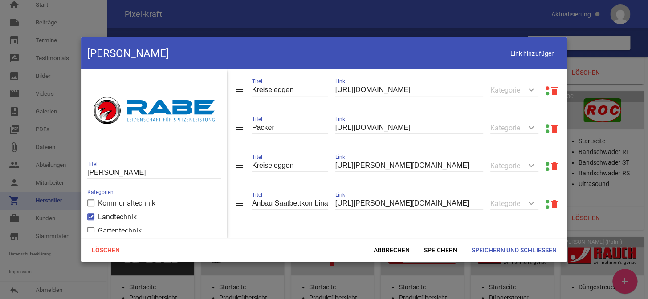
click at [550, 167] on icon "delete" at bounding box center [554, 166] width 11 height 11
click at [550, 203] on icon "delete" at bounding box center [554, 204] width 11 height 11
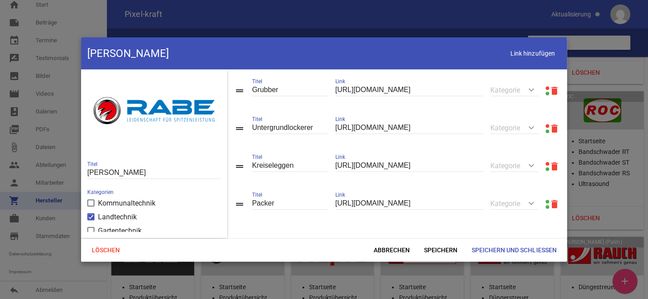
scroll to position [191, 0]
click at [501, 249] on span "Speichern und Schließen" at bounding box center [514, 250] width 99 height 16
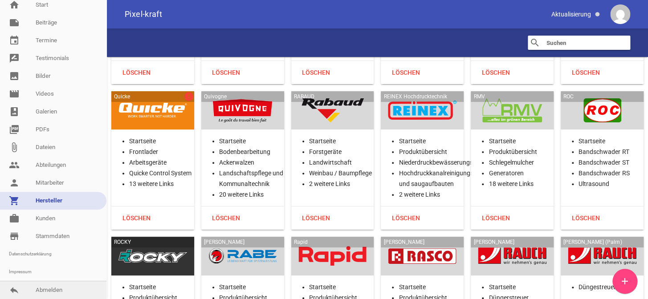
click at [49, 293] on link "reply Abmelden" at bounding box center [53, 290] width 106 height 18
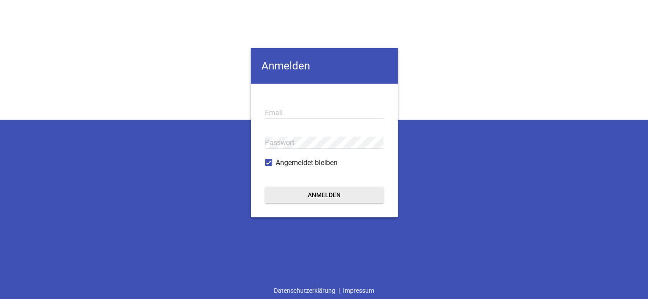
type input "[EMAIL_ADDRESS][DOMAIN_NAME]"
